Goal: Transaction & Acquisition: Purchase product/service

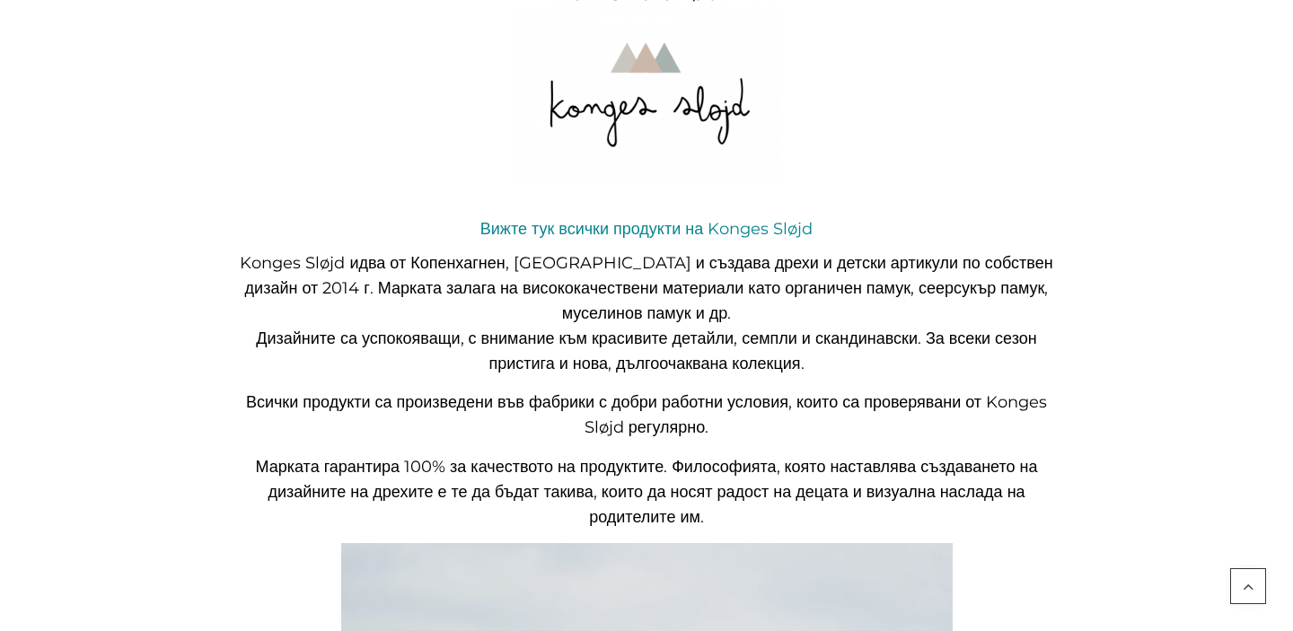
scroll to position [463, 0]
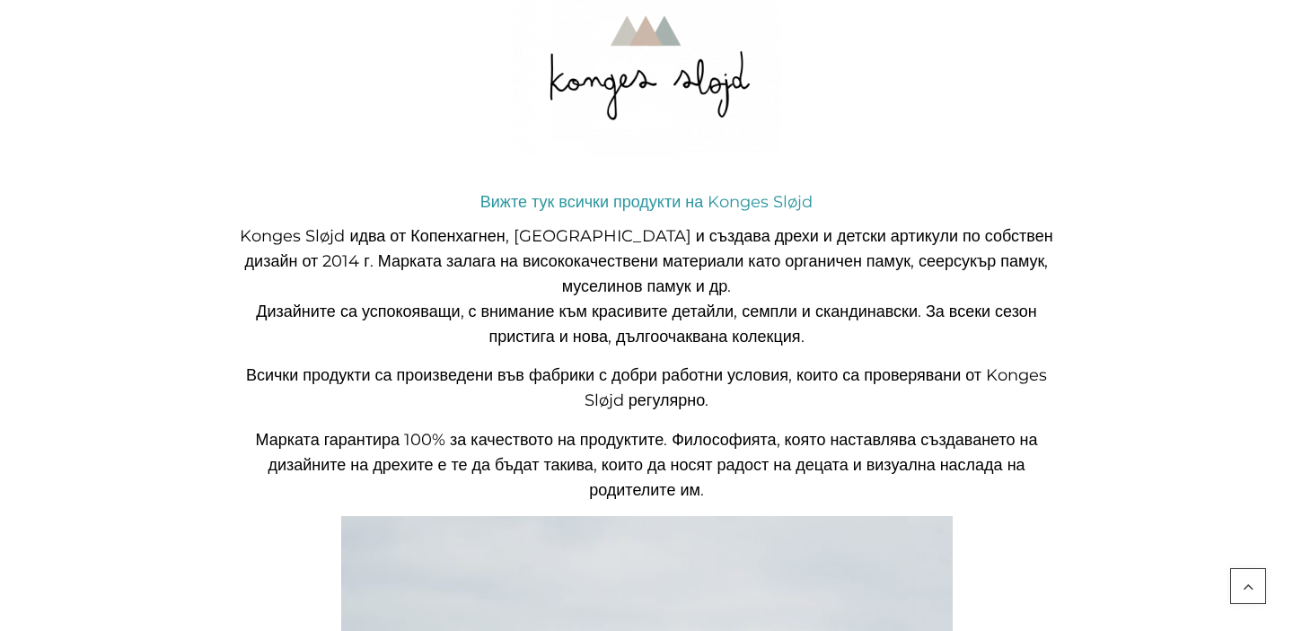
click at [595, 199] on link "Вижте тук всички продукти на Konges Sløjd" at bounding box center [646, 202] width 332 height 20
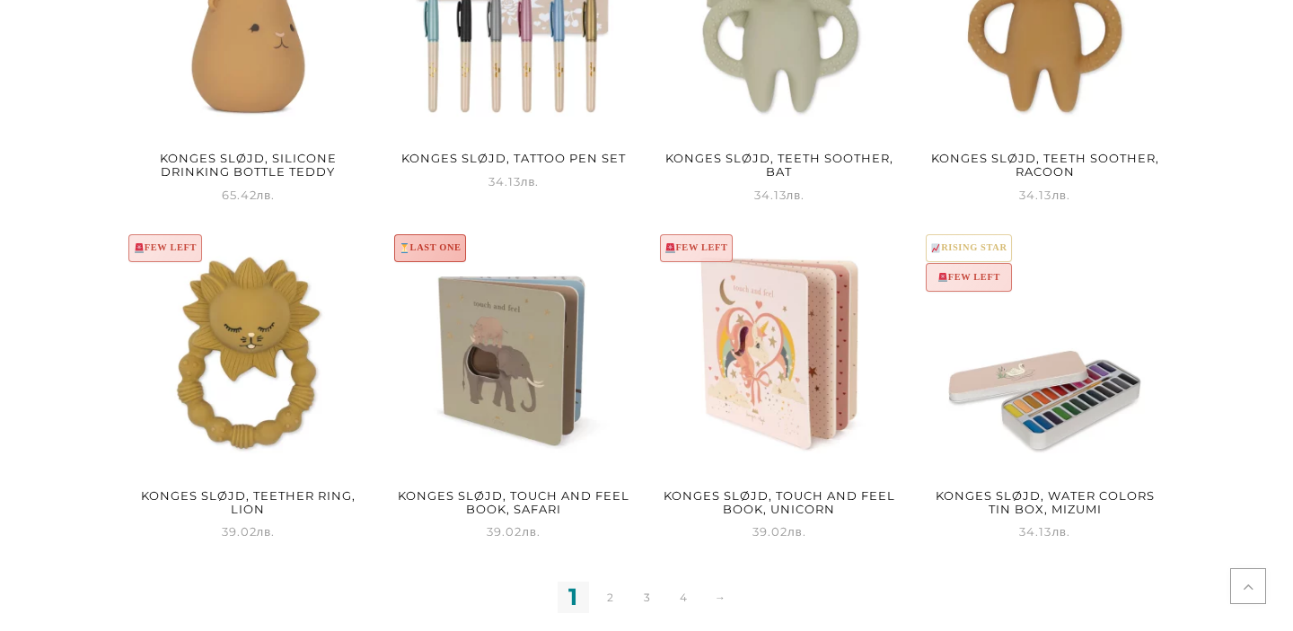
scroll to position [1990, 0]
click at [608, 598] on link "2" at bounding box center [609, 596] width 31 height 31
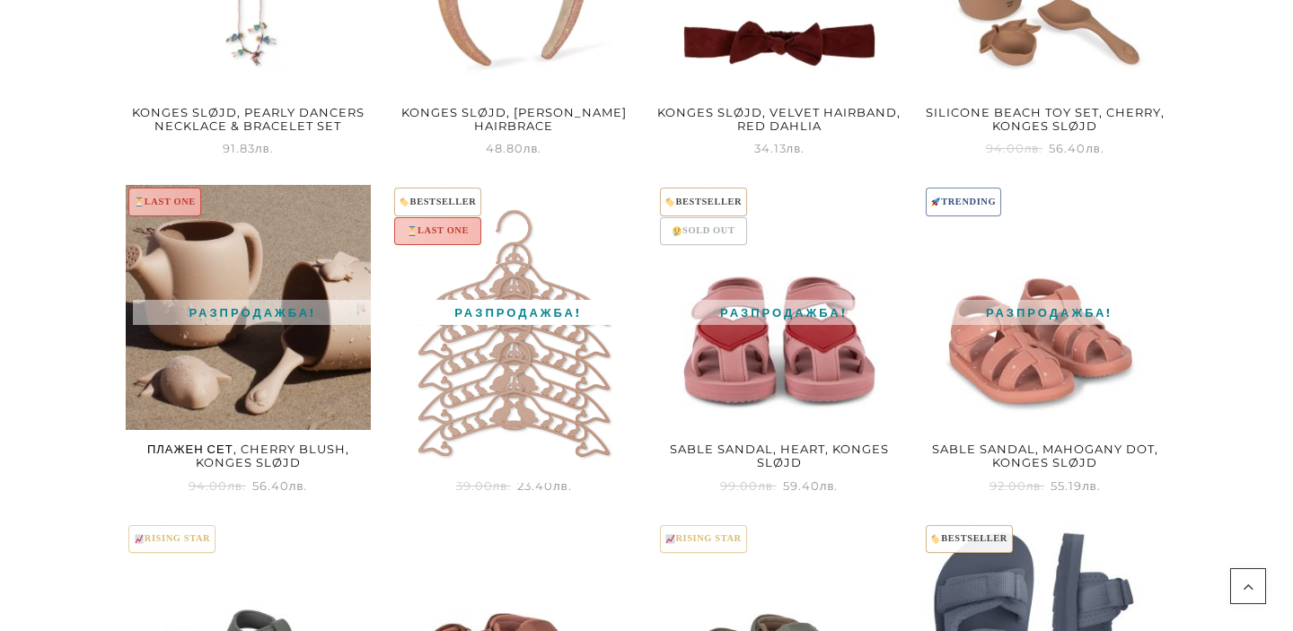
scroll to position [1017, 0]
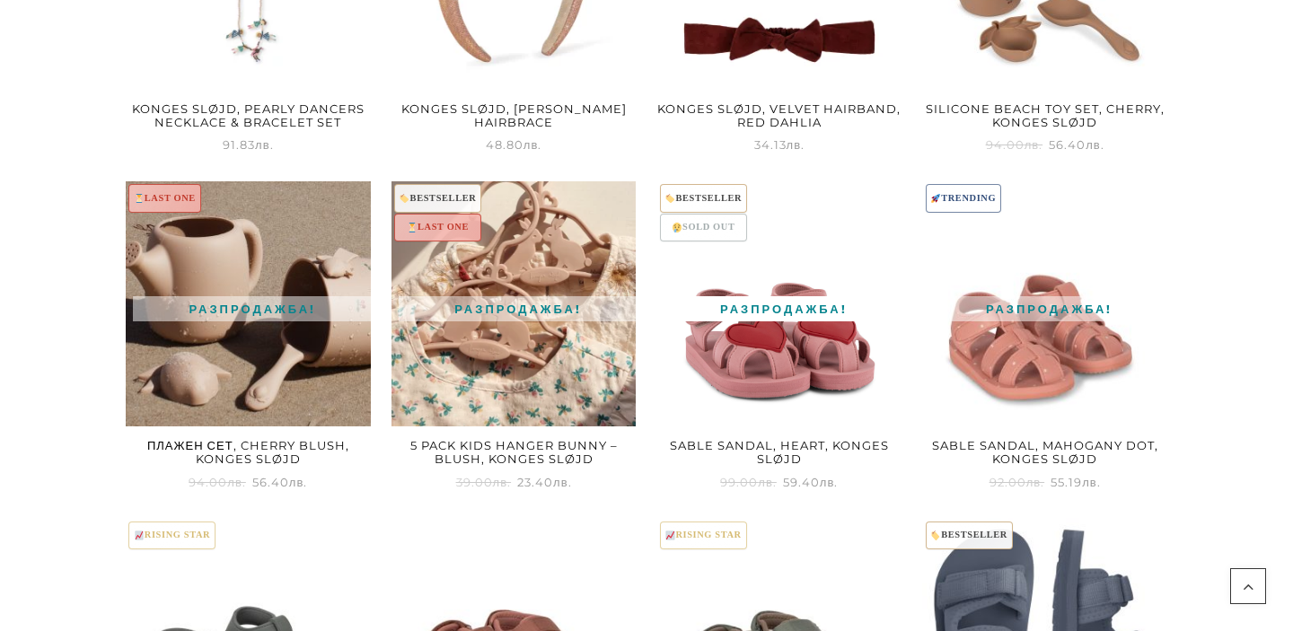
click at [855, 381] on img at bounding box center [779, 303] width 245 height 245
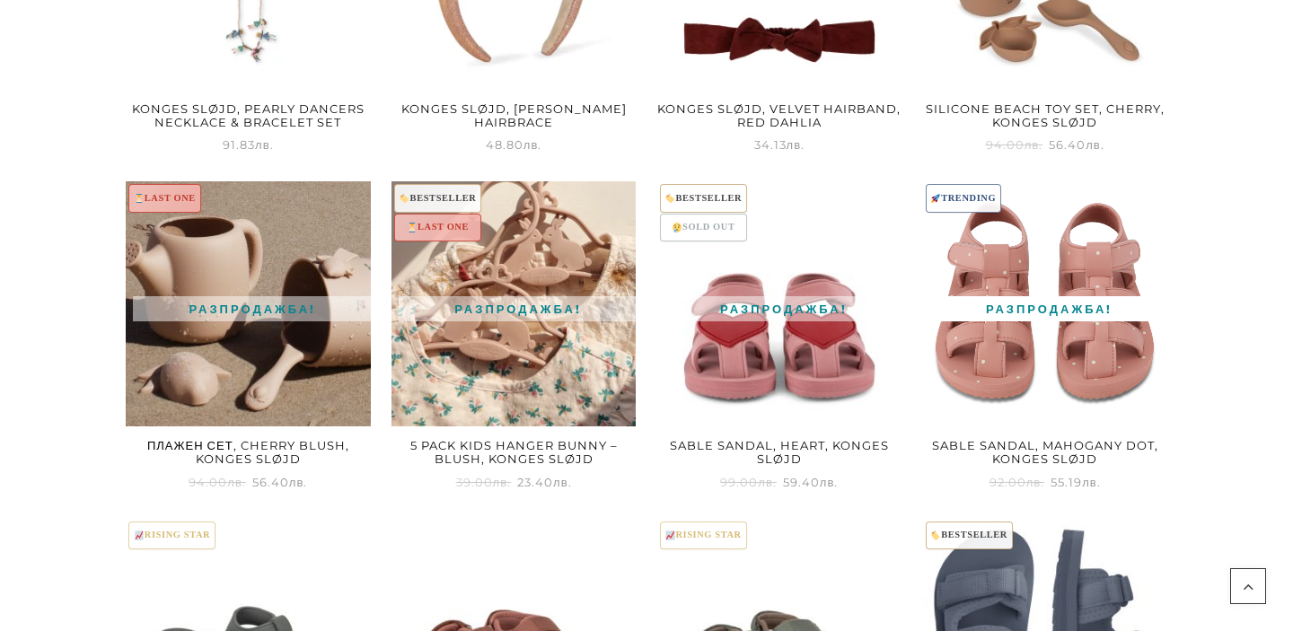
click at [1042, 337] on img at bounding box center [1044, 303] width 245 height 245
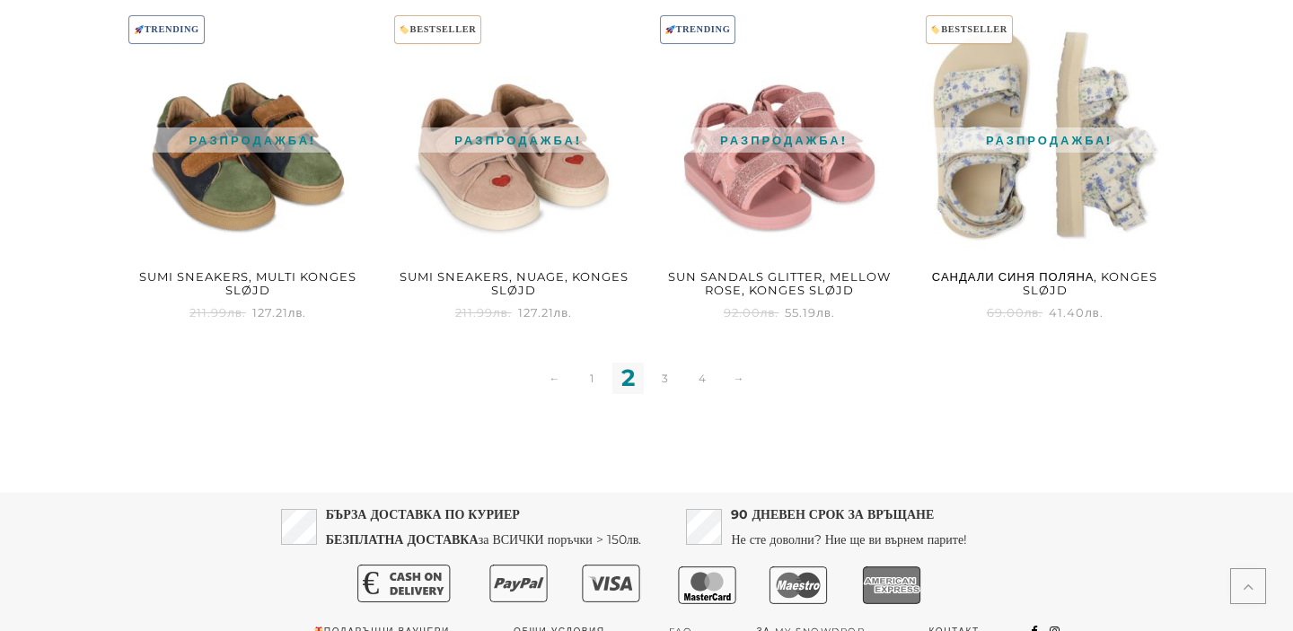
scroll to position [1862, 0]
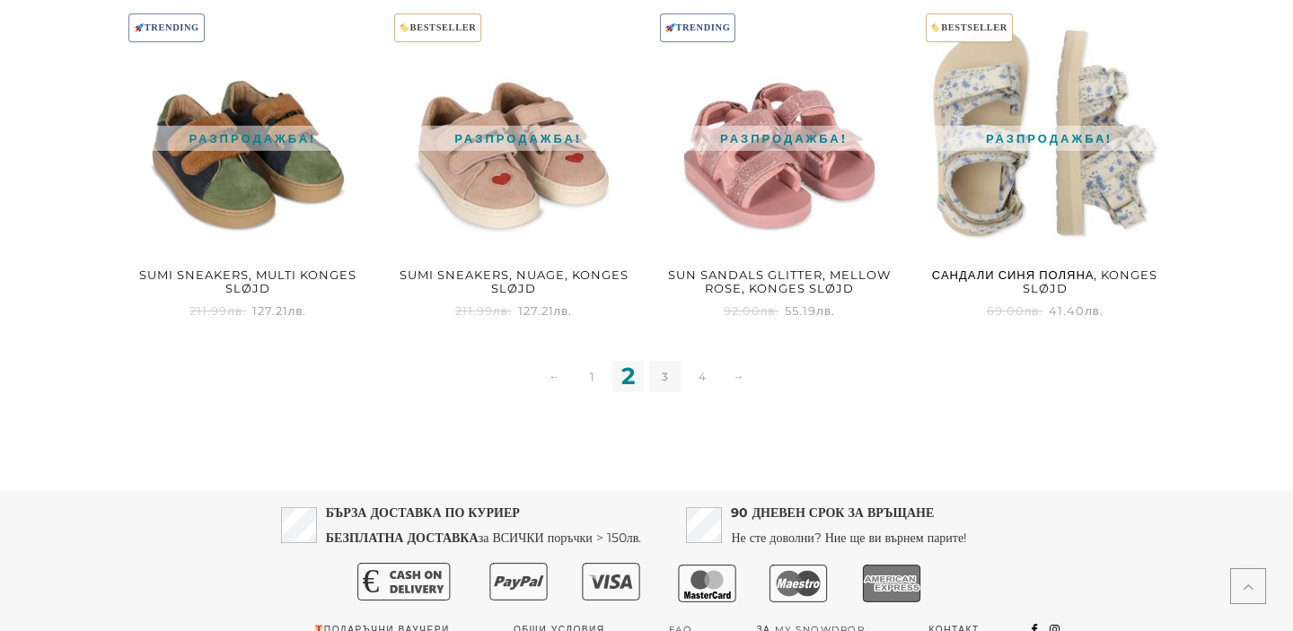
click at [671, 381] on link "3" at bounding box center [664, 376] width 31 height 31
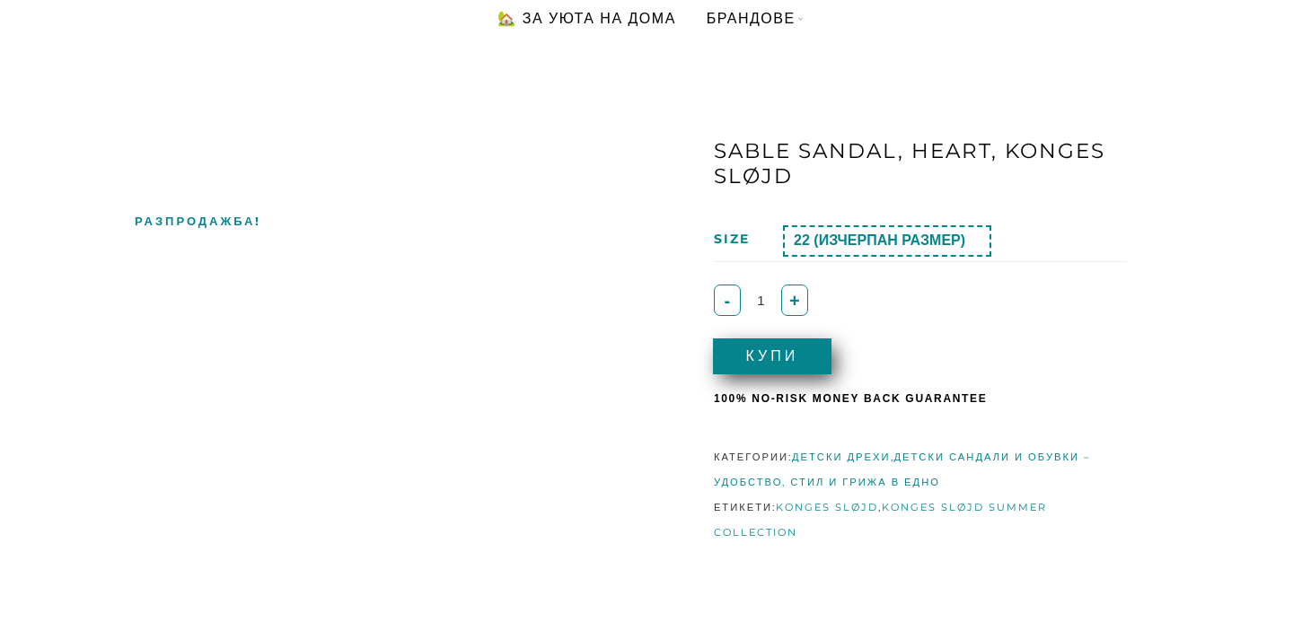
scroll to position [109, 0]
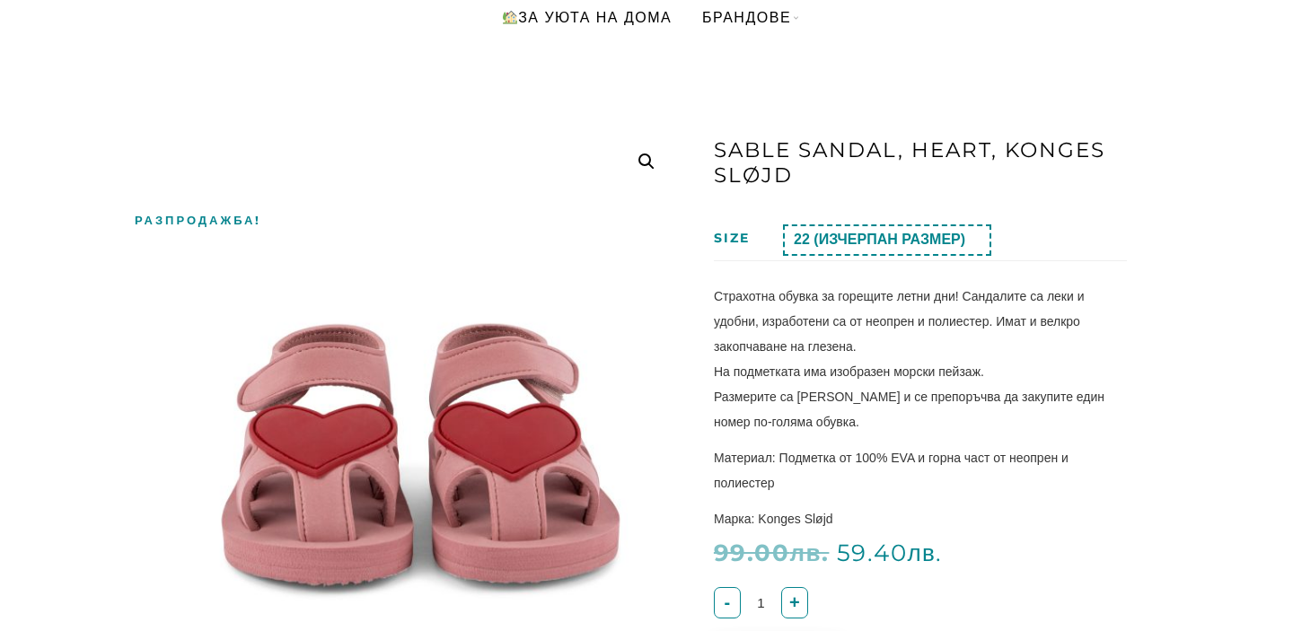
click at [893, 248] on select "Избиране на възможност 22 (ИЗЧЕРПАН РАЗМЕР) 23 (ИЗЧЕРПАН РАЗМЕР) 24 (ИЗЧЕРПАН Р…" at bounding box center [887, 239] width 208 height 31
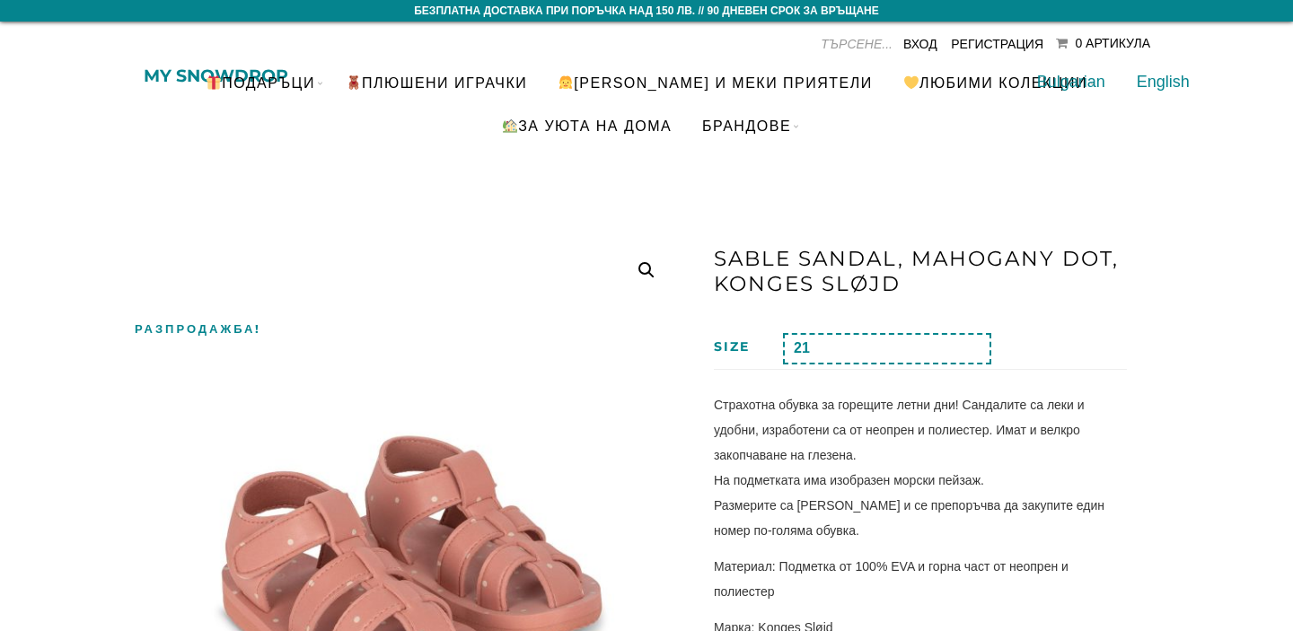
click at [935, 350] on select "Избиране на възможност 21 22 23 24 (ИЗЧЕРПАН РАЗМЕР) 25 26 27 28 29 30" at bounding box center [887, 348] width 208 height 31
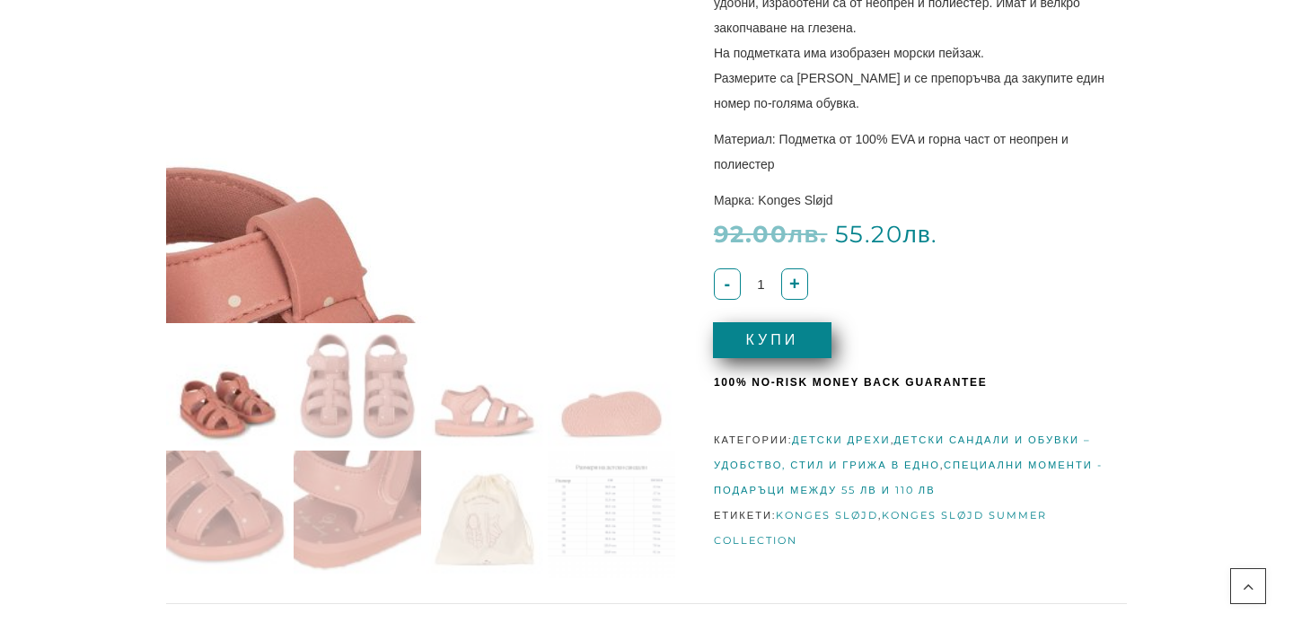
scroll to position [430, 0]
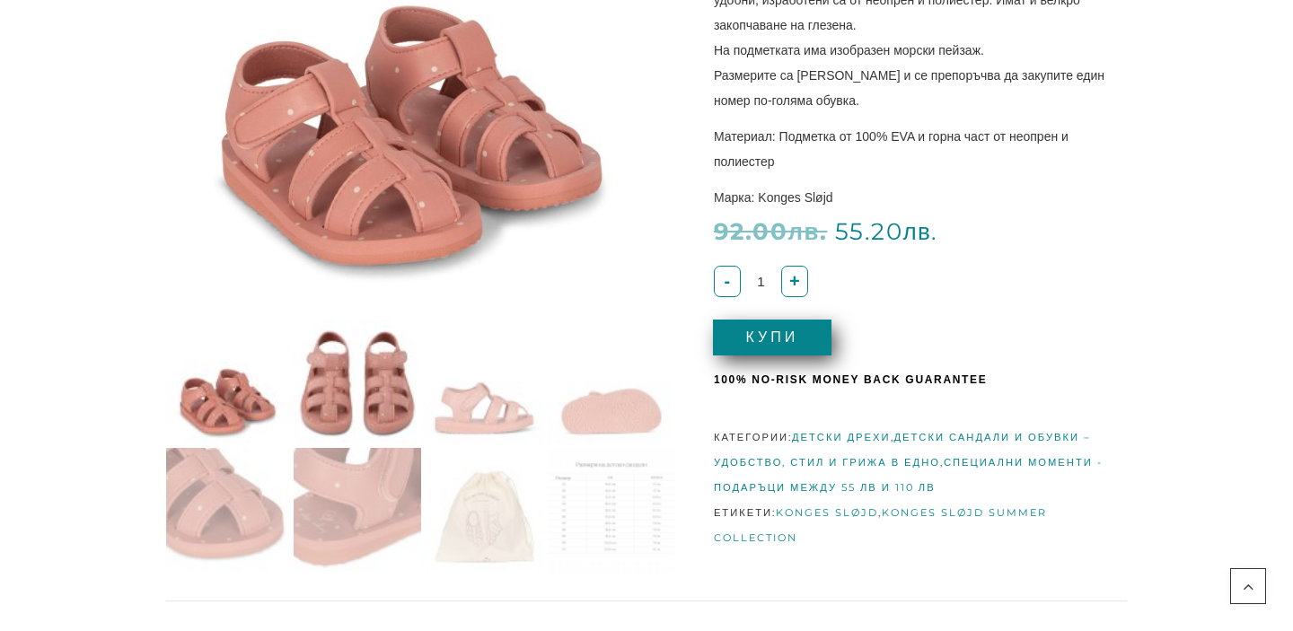
click at [337, 362] on img at bounding box center [357, 383] width 127 height 127
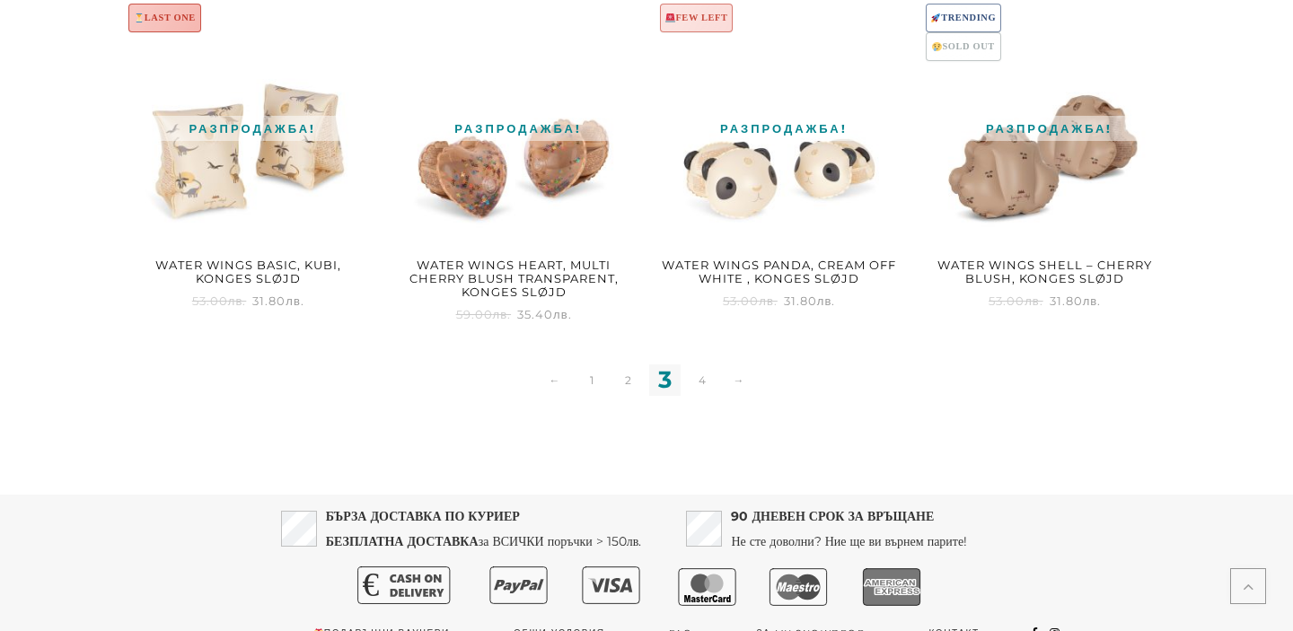
scroll to position [1976, 0]
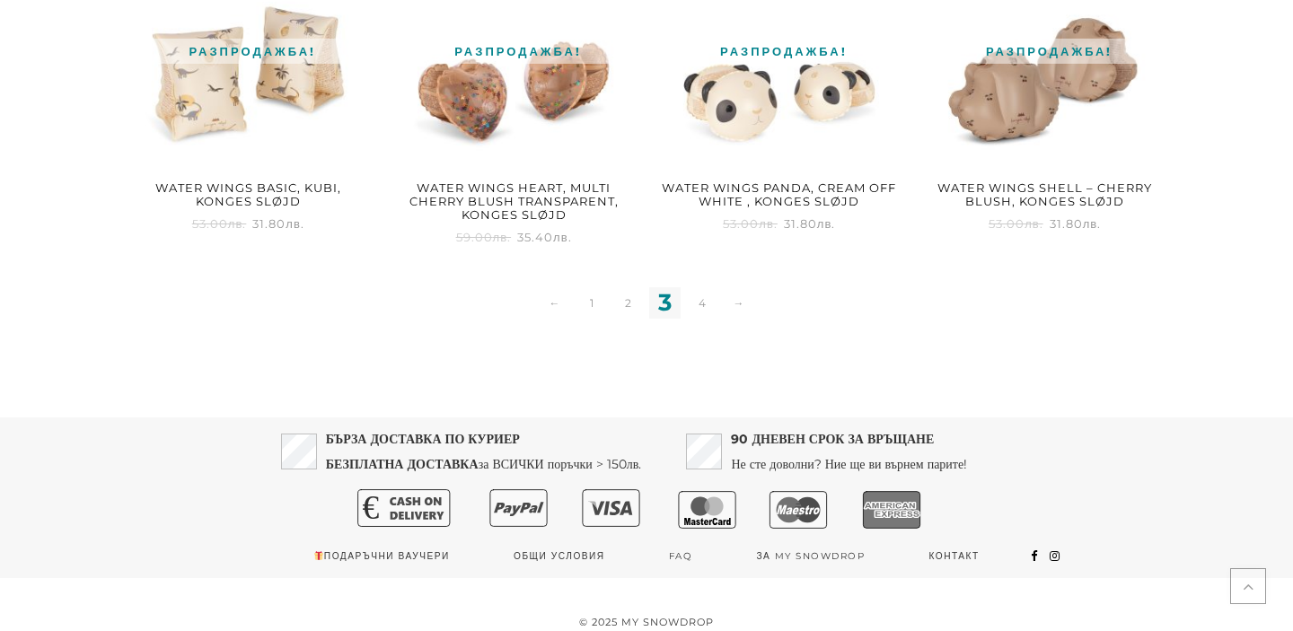
click at [697, 309] on nav "← 1 2 3 4 →" at bounding box center [646, 306] width 1041 height 41
click at [697, 298] on link "4" at bounding box center [701, 302] width 31 height 31
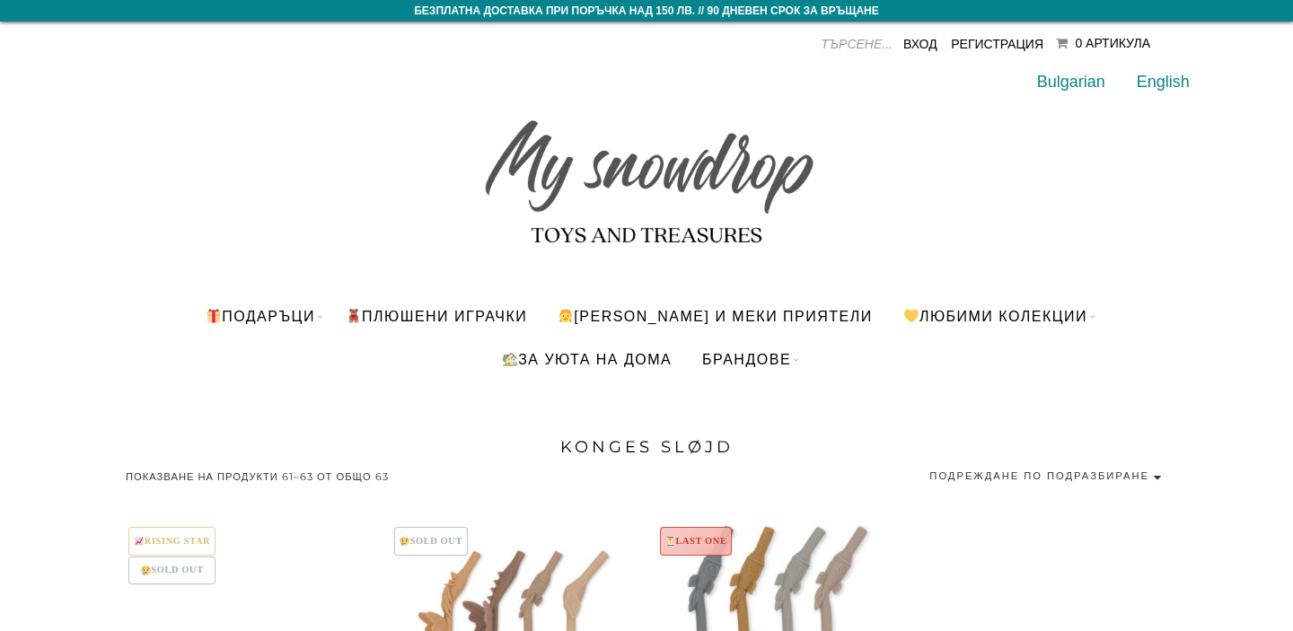
drag, startPoint x: 830, startPoint y: 257, endPoint x: 498, endPoint y: 138, distance: 352.6
click at [498, 145] on h2 at bounding box center [646, 173] width 1014 height 171
click at [342, 133] on h2 at bounding box center [646, 173] width 1014 height 171
